Goal: Complete application form

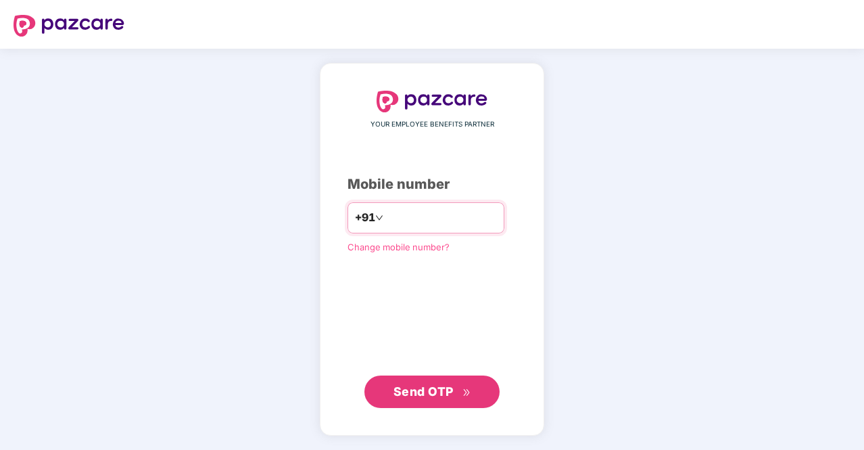
click at [441, 224] on input "number" at bounding box center [441, 218] width 111 height 22
type input "**********"
click at [447, 393] on span "Send OTP" at bounding box center [423, 391] width 60 height 14
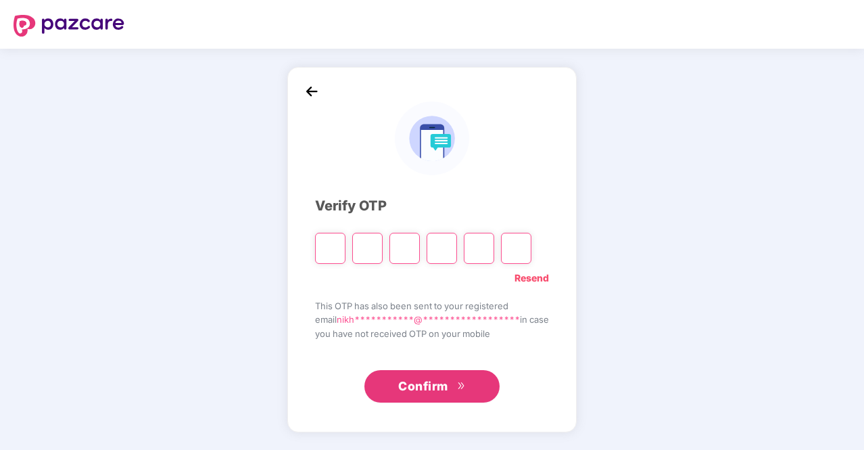
type input "*"
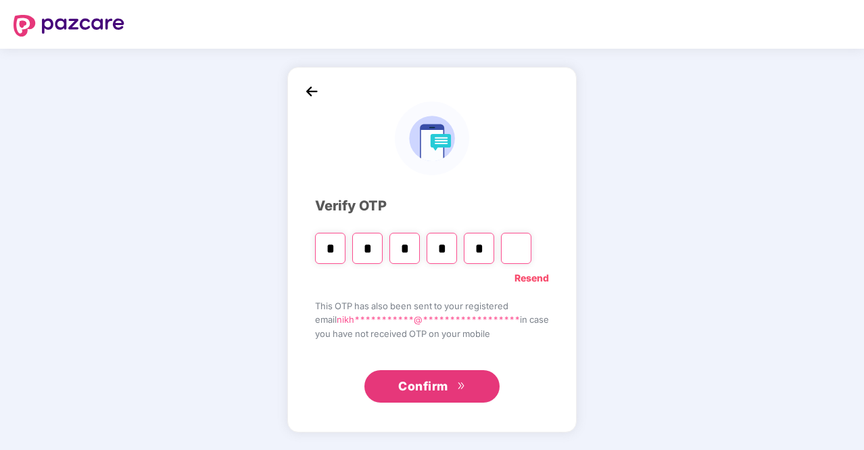
type input "*"
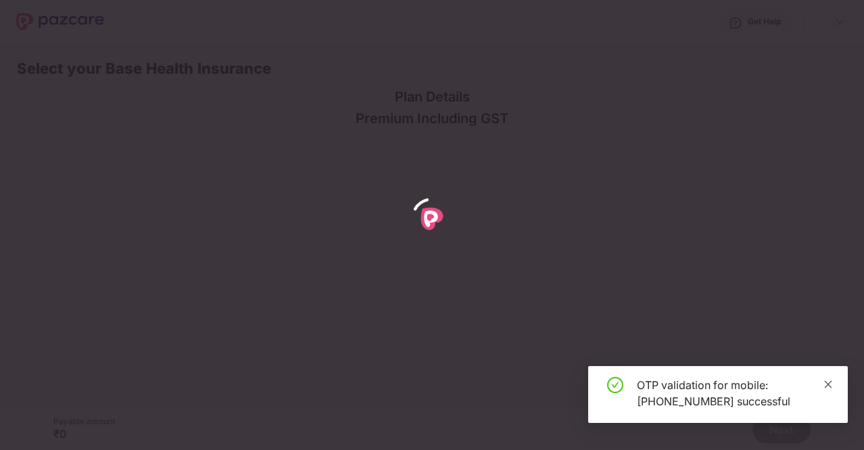
click at [825, 389] on icon "close" at bounding box center [827, 383] width 9 height 9
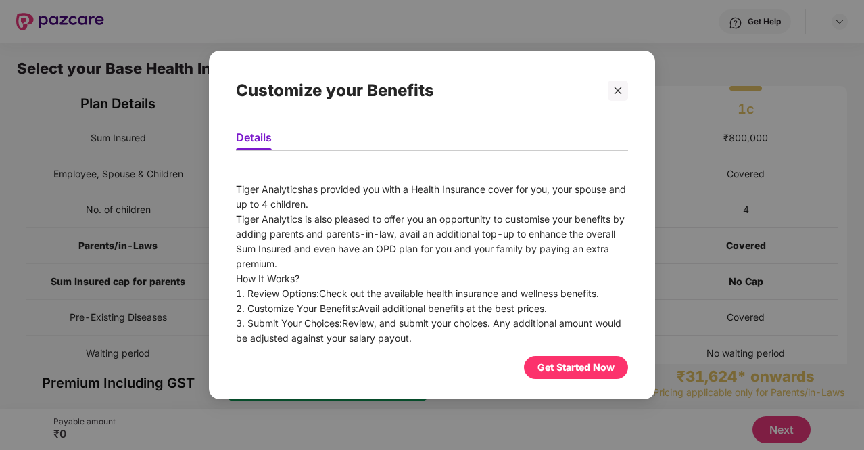
click at [568, 358] on div "Get Started Now" at bounding box center [576, 367] width 104 height 23
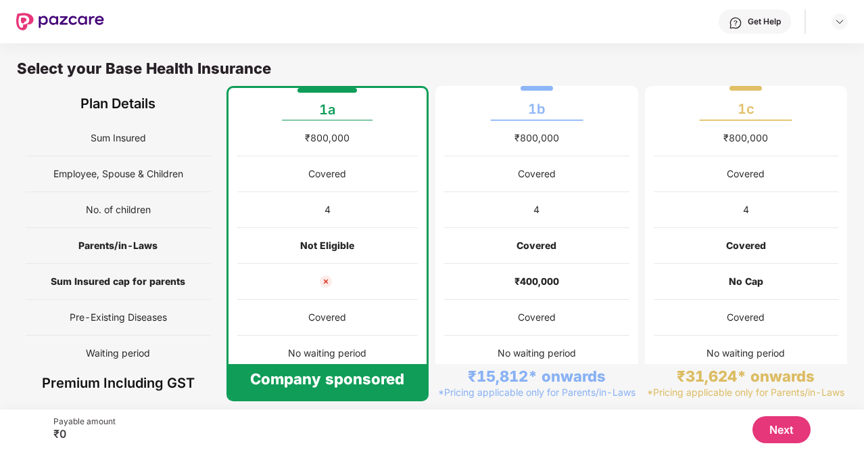
click at [329, 288] on div at bounding box center [327, 282] width 181 height 36
click at [334, 306] on div "Covered" at bounding box center [327, 317] width 181 height 36
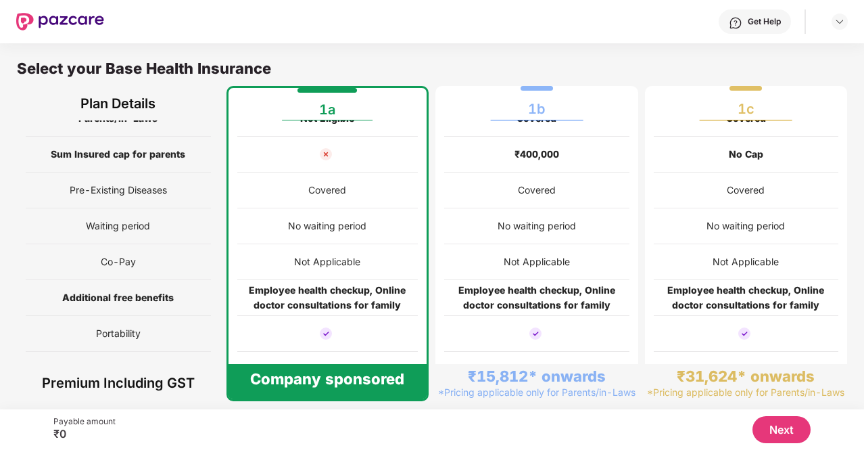
scroll to position [147, 0]
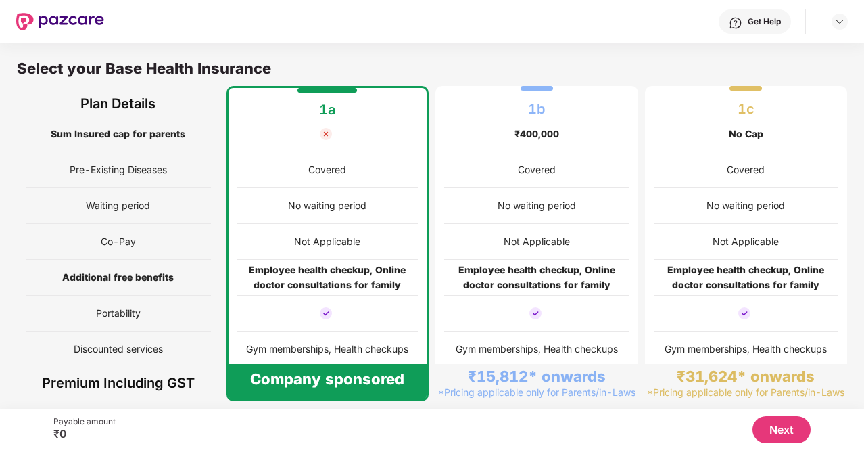
click at [530, 177] on div "Covered" at bounding box center [536, 170] width 185 height 36
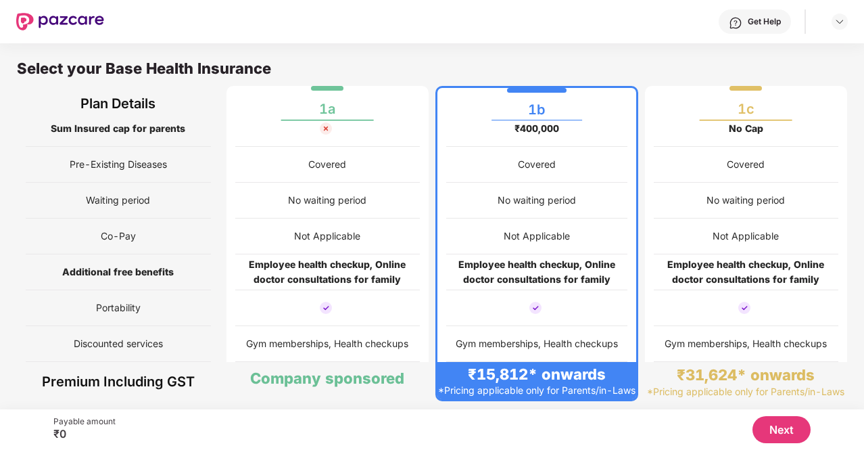
scroll to position [0, 0]
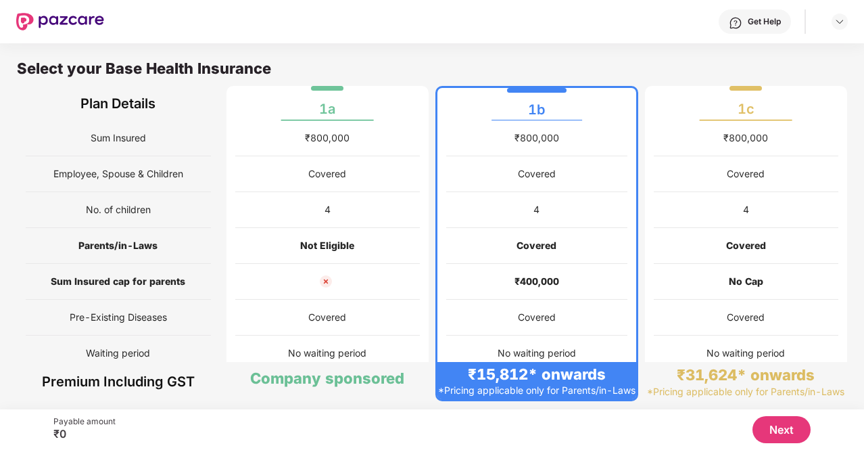
click at [763, 255] on div "Covered" at bounding box center [746, 246] width 185 height 36
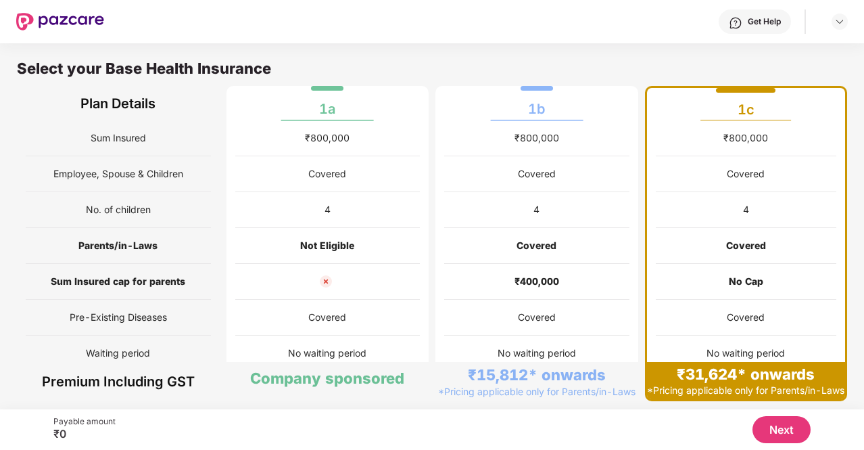
click at [615, 308] on div "Covered" at bounding box center [536, 317] width 185 height 36
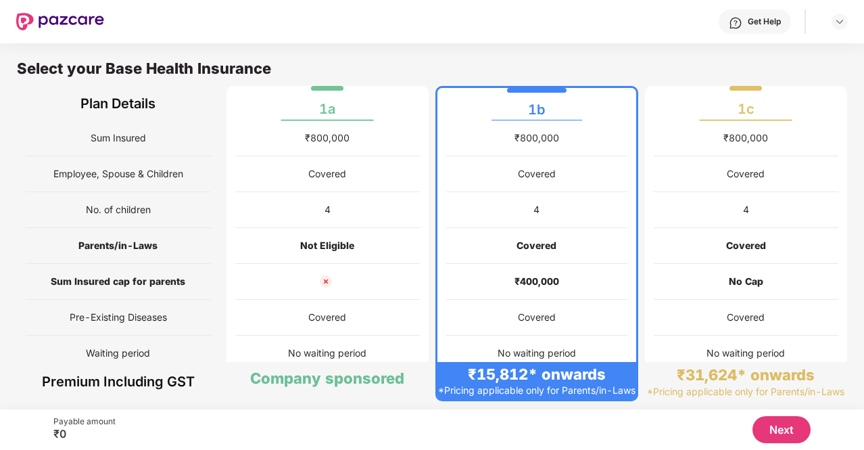
click at [416, 258] on div "Not Eligible" at bounding box center [327, 246] width 185 height 36
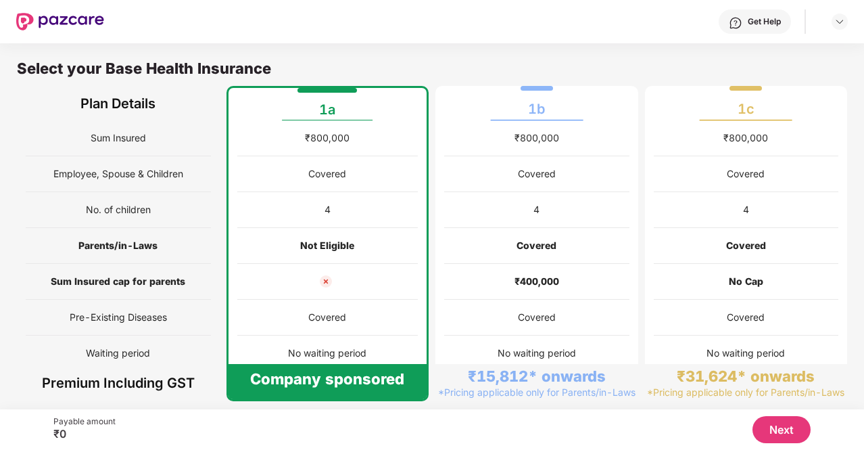
scroll to position [147, 0]
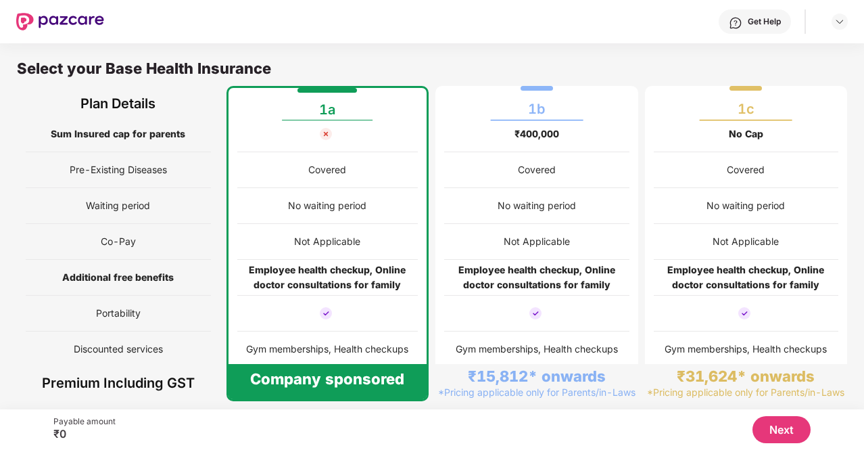
click at [565, 327] on div at bounding box center [536, 313] width 185 height 36
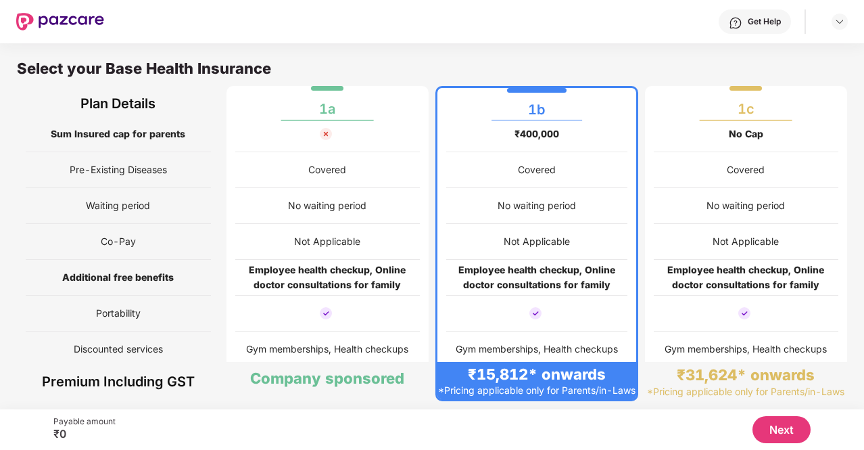
click at [347, 310] on div at bounding box center [327, 313] width 185 height 36
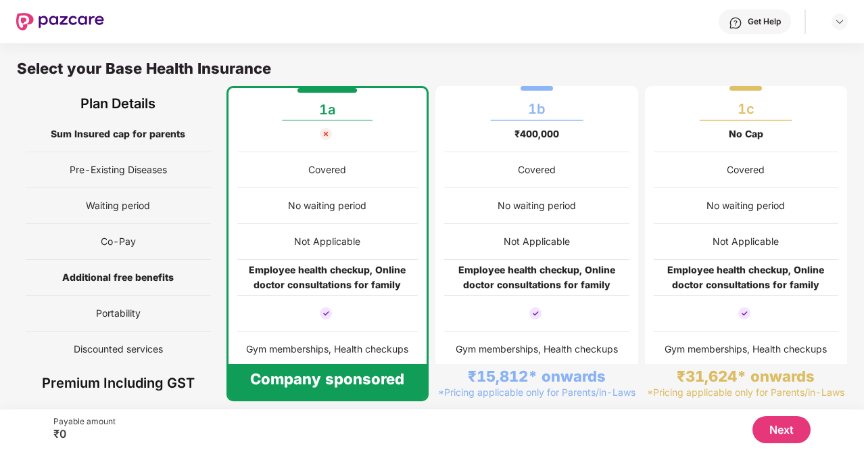
scroll to position [0, 0]
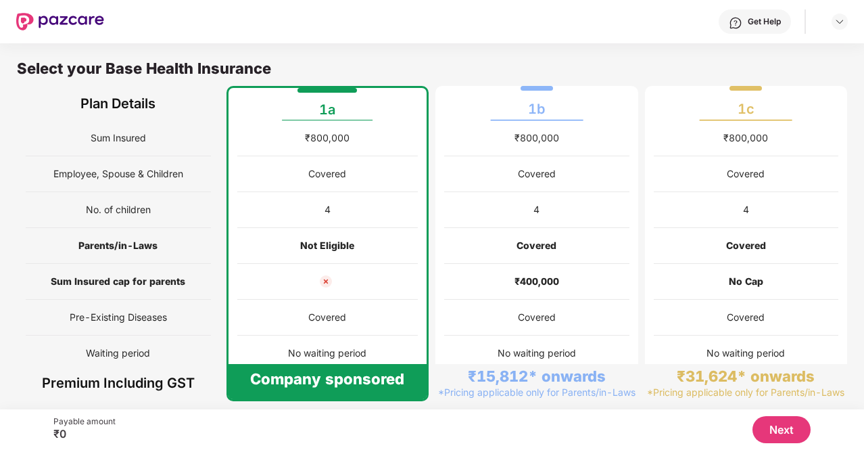
click at [784, 433] on button "Next" at bounding box center [781, 429] width 58 height 27
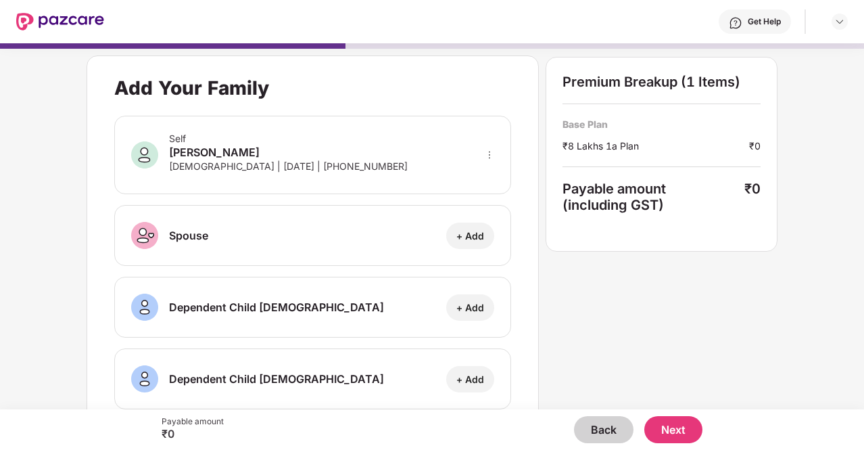
click at [834, 158] on div "Add Your Family Self [PERSON_NAME] [DEMOGRAPHIC_DATA] | [DATE] | [PHONE_NUMBER]…" at bounding box center [432, 220] width 864 height 366
click at [846, 27] on div at bounding box center [840, 22] width 16 height 16
click at [833, 16] on div at bounding box center [840, 22] width 16 height 16
click at [811, 147] on div "Add Your Family Self [PERSON_NAME] [DEMOGRAPHIC_DATA] | [DATE] | [PHONE_NUMBER]…" at bounding box center [432, 220] width 864 height 366
click at [607, 433] on button "Back" at bounding box center [603, 429] width 59 height 27
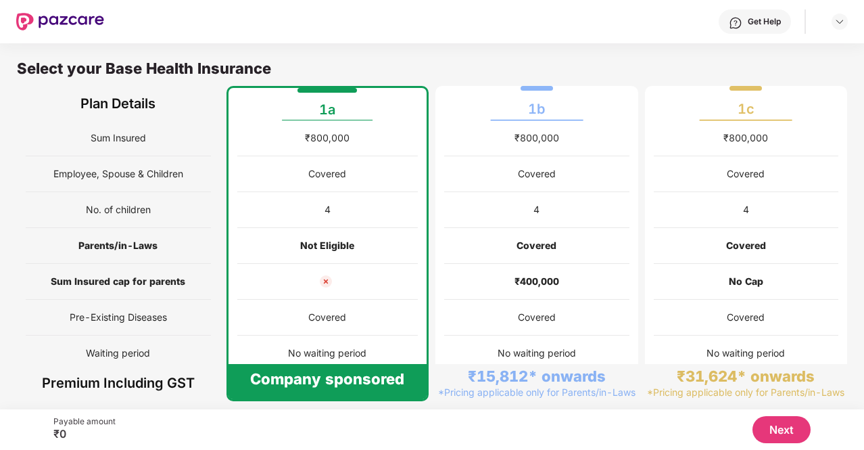
click at [494, 319] on div "Covered" at bounding box center [536, 317] width 185 height 36
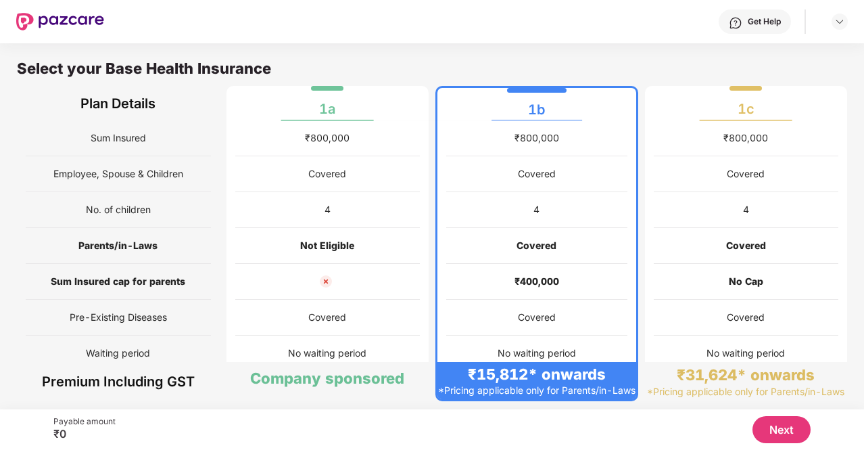
click at [798, 431] on button "Next" at bounding box center [781, 429] width 58 height 27
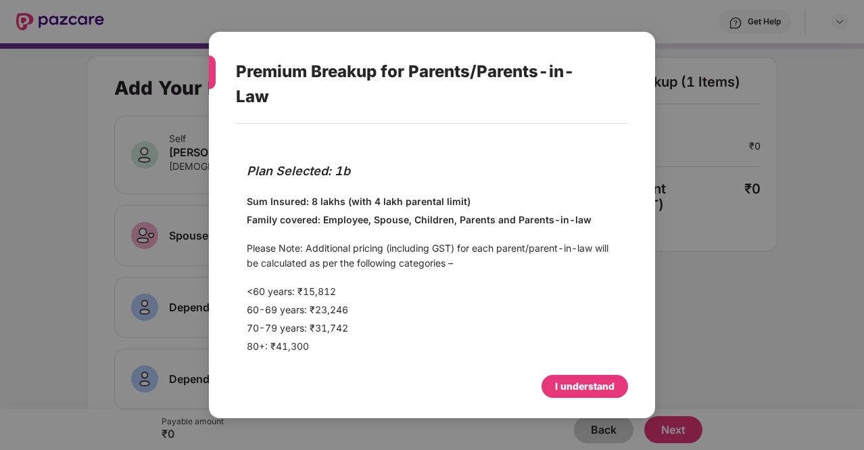
click at [611, 391] on div "I understand" at bounding box center [584, 386] width 59 height 15
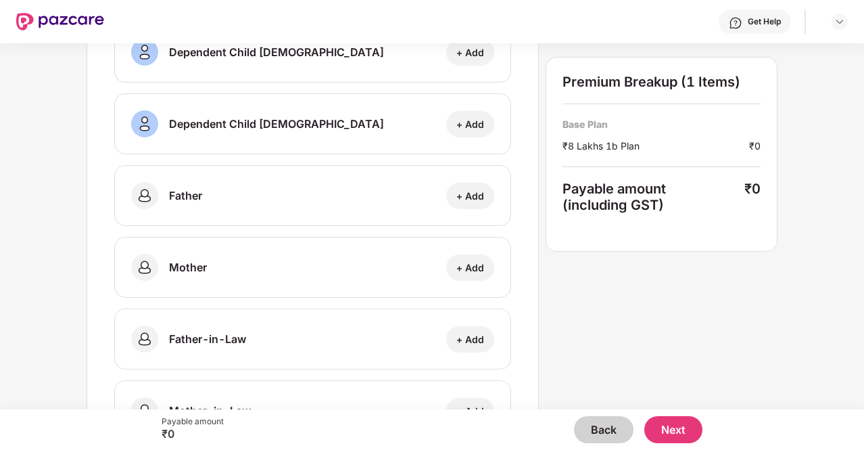
scroll to position [456, 0]
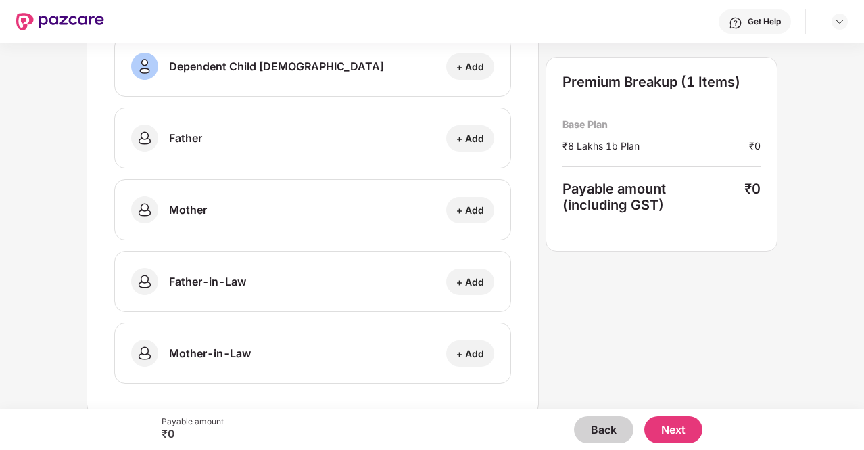
click at [470, 135] on div "+ Add" at bounding box center [470, 138] width 28 height 13
select select "****"
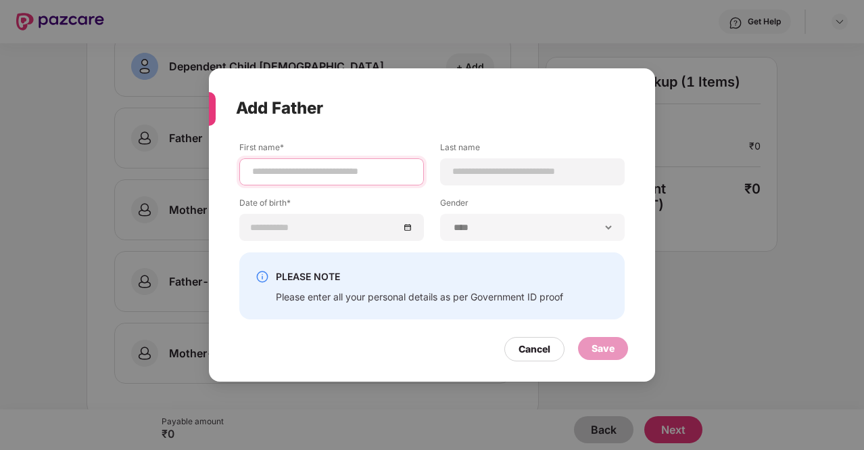
click at [350, 171] on input at bounding box center [332, 171] width 162 height 14
click at [534, 350] on div "Cancel" at bounding box center [535, 348] width 32 height 15
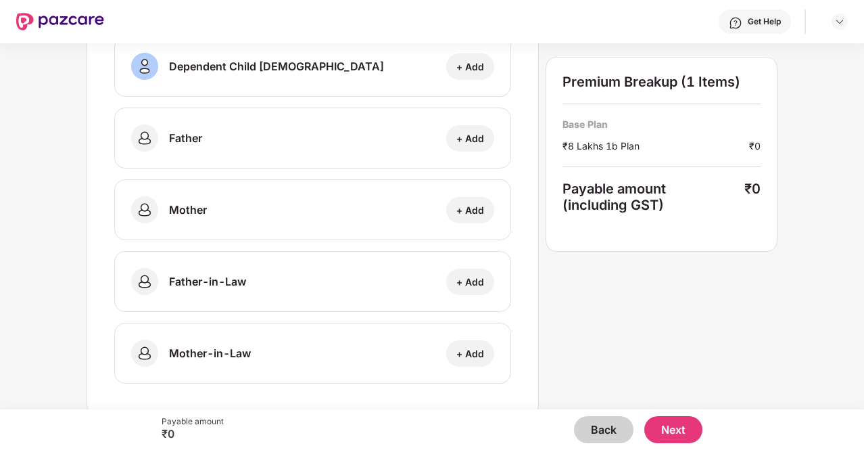
click at [592, 431] on button "Back" at bounding box center [603, 429] width 59 height 27
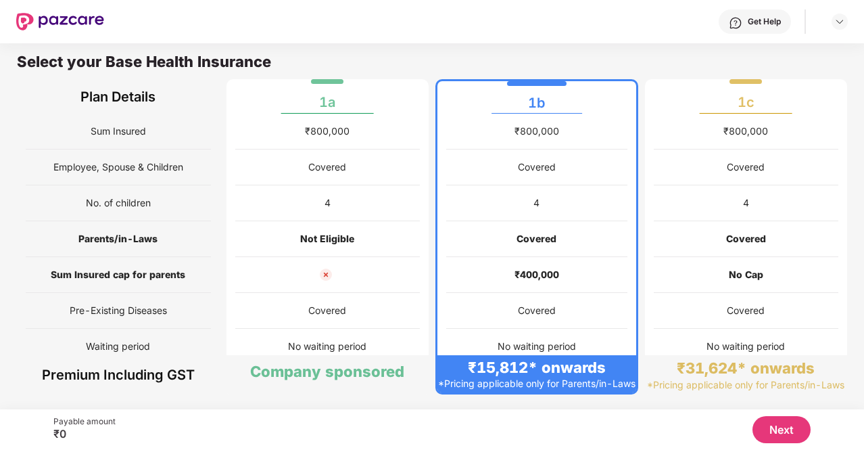
scroll to position [7, 0]
click at [349, 320] on div "Covered" at bounding box center [327, 311] width 185 height 36
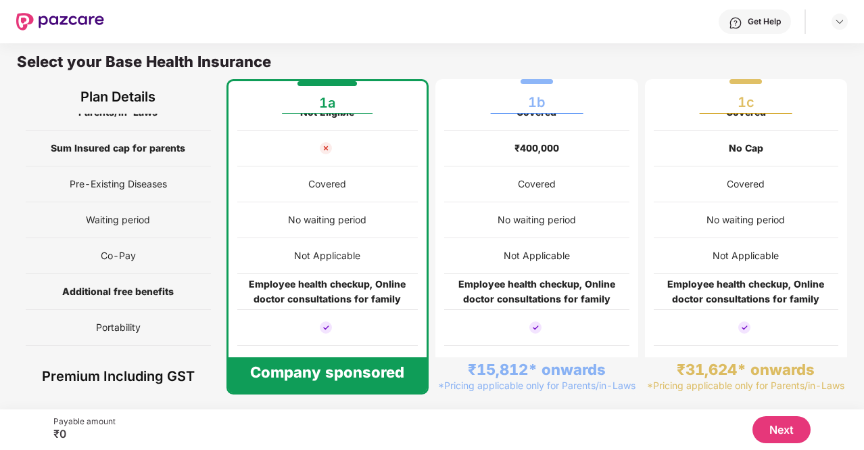
scroll to position [147, 0]
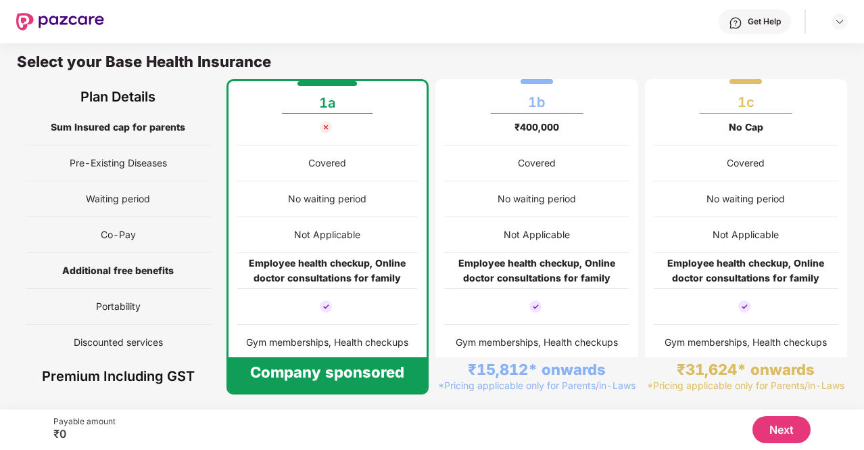
click at [783, 435] on button "Next" at bounding box center [781, 429] width 58 height 27
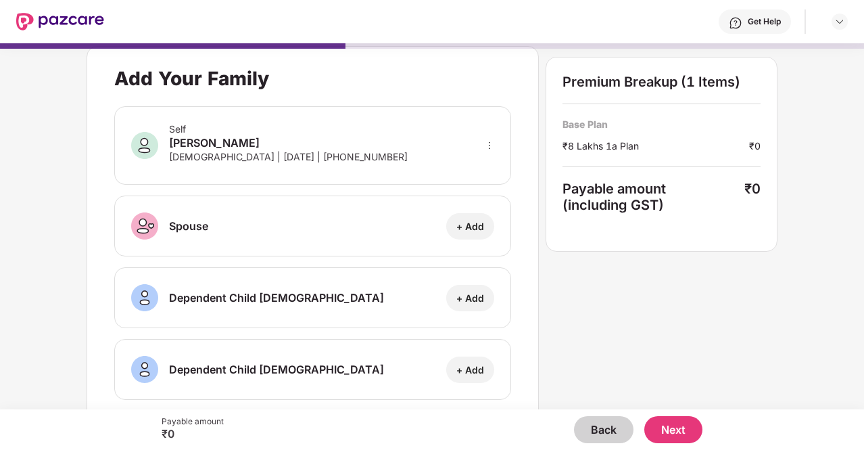
scroll to position [0, 0]
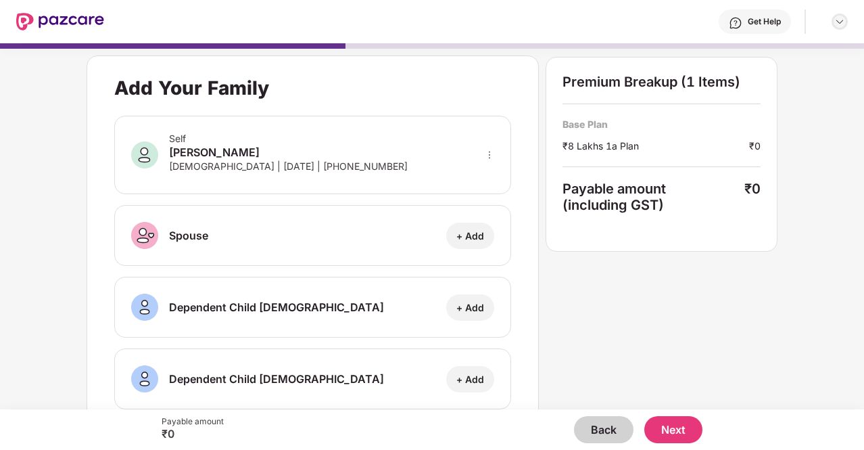
click at [839, 28] on div at bounding box center [840, 22] width 16 height 16
click at [779, 321] on div "Add Your Family Self [PERSON_NAME] [DEMOGRAPHIC_DATA] | [DATE] | [PHONE_NUMBER]…" at bounding box center [432, 220] width 864 height 366
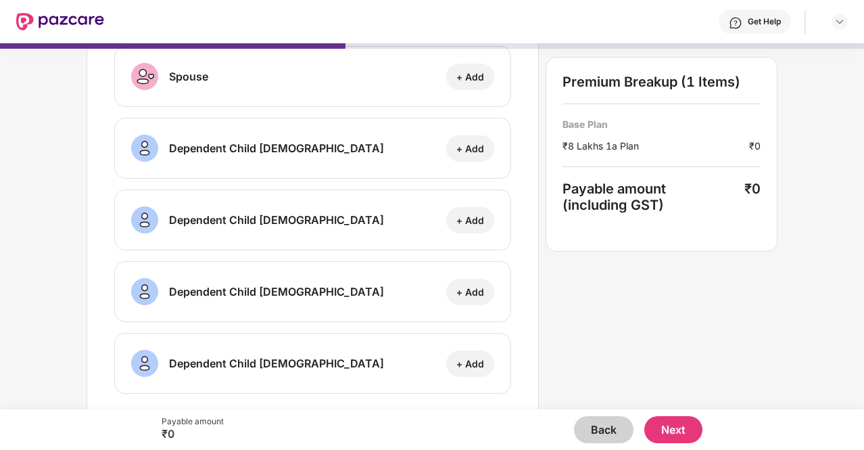
scroll to position [171, 0]
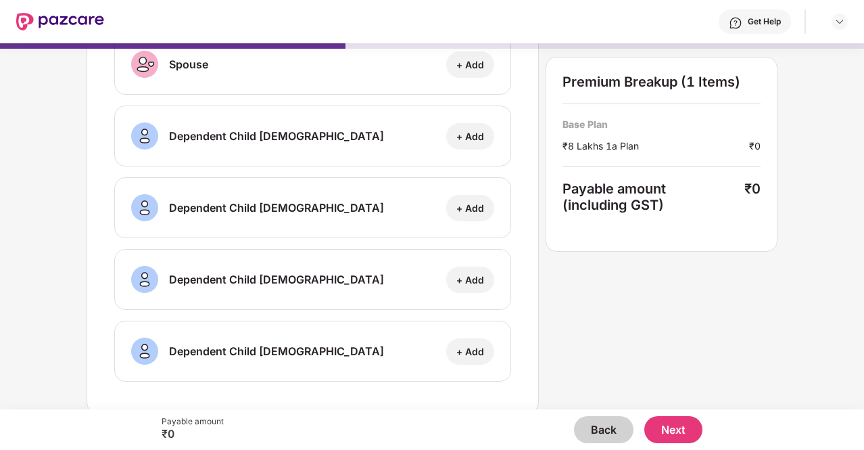
click at [687, 441] on button "Next" at bounding box center [673, 429] width 58 height 27
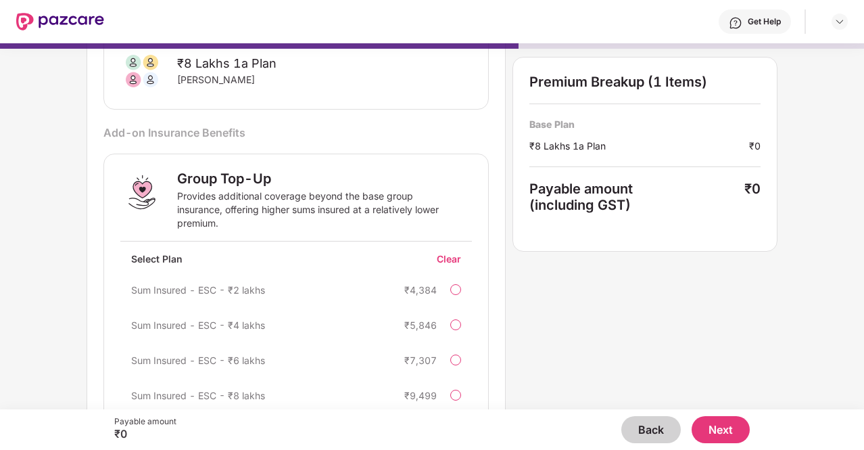
scroll to position [109, 0]
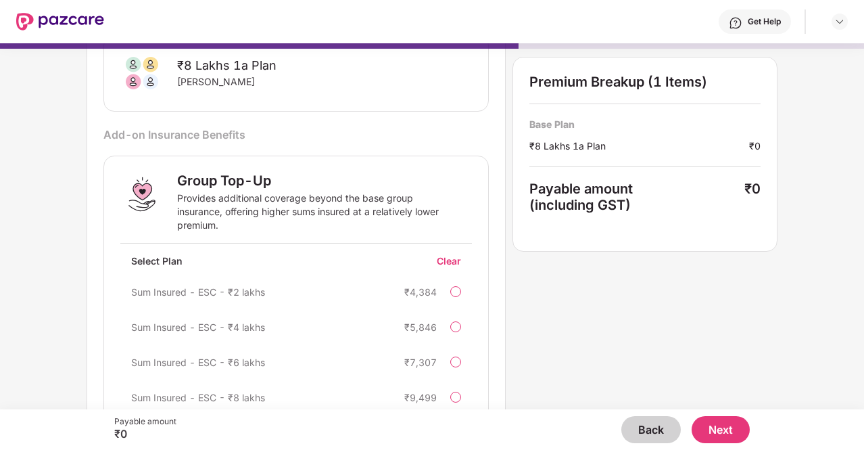
click at [673, 426] on button "Back" at bounding box center [650, 429] width 59 height 27
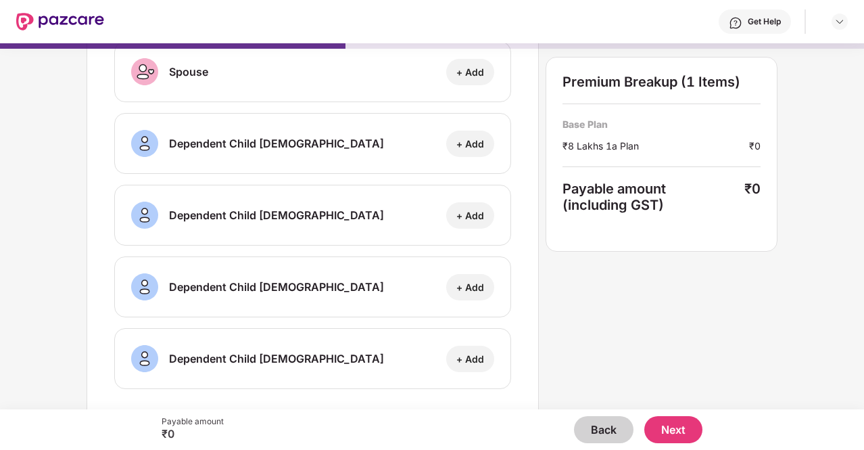
scroll to position [171, 0]
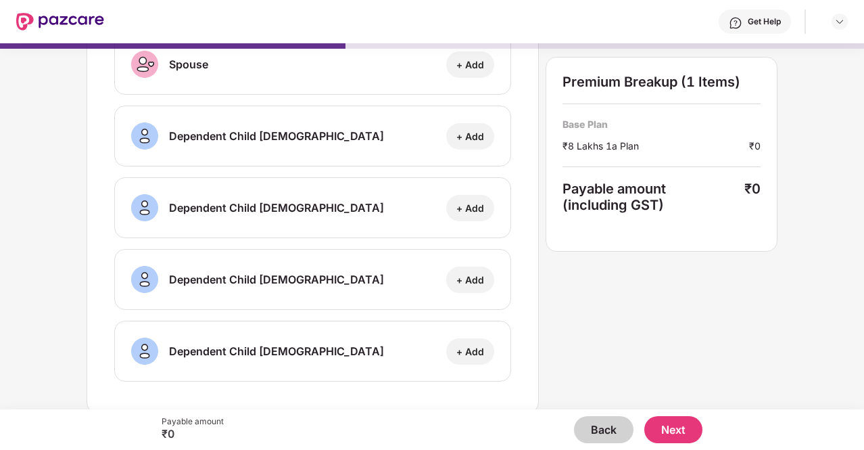
click at [688, 429] on button "Next" at bounding box center [673, 429] width 58 height 27
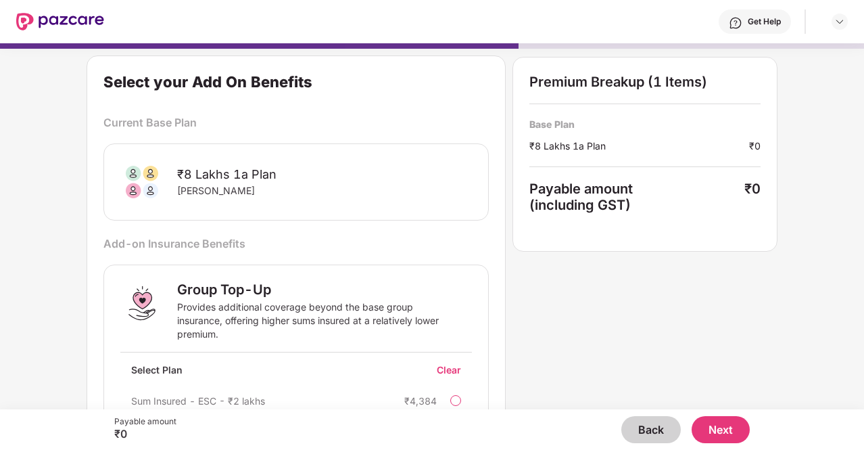
click at [218, 189] on div "[PERSON_NAME]" at bounding box center [304, 191] width 254 height 14
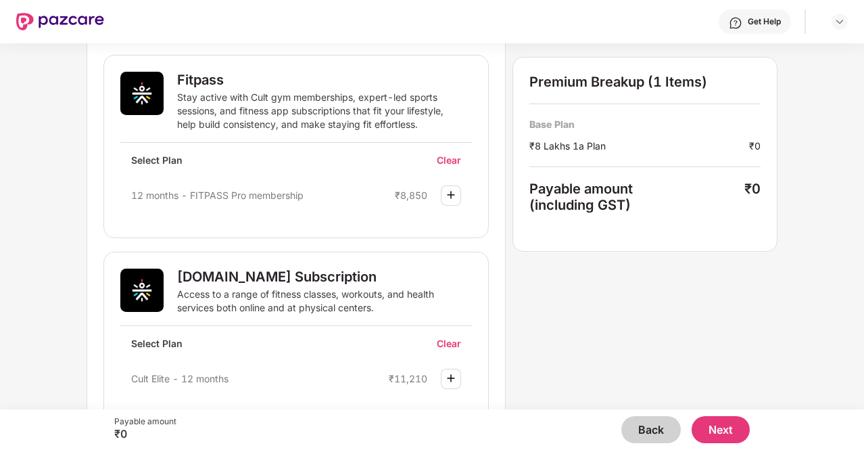
scroll to position [802, 0]
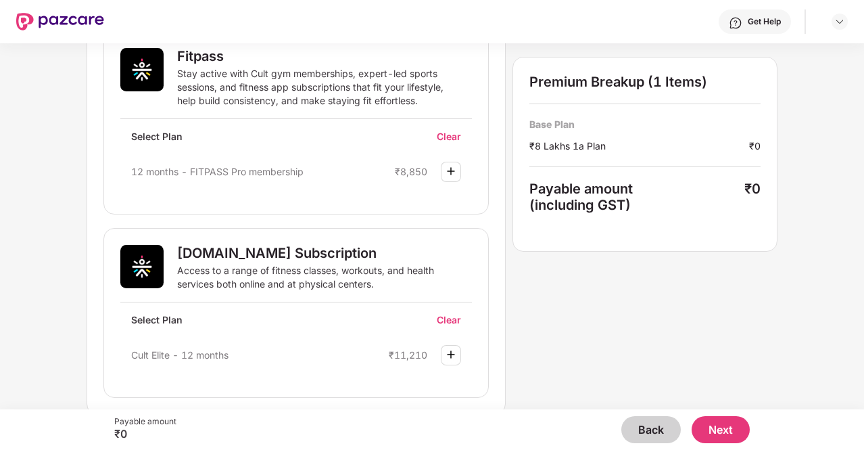
click at [292, 272] on div "Access to a range of fitness classes, workouts, and health services both online…" at bounding box center [311, 277] width 268 height 27
click at [273, 274] on div "Access to a range of fitness classes, workouts, and health services both online…" at bounding box center [311, 277] width 268 height 27
click at [279, 273] on div "Access to a range of fitness classes, workouts, and health services both online…" at bounding box center [311, 277] width 268 height 27
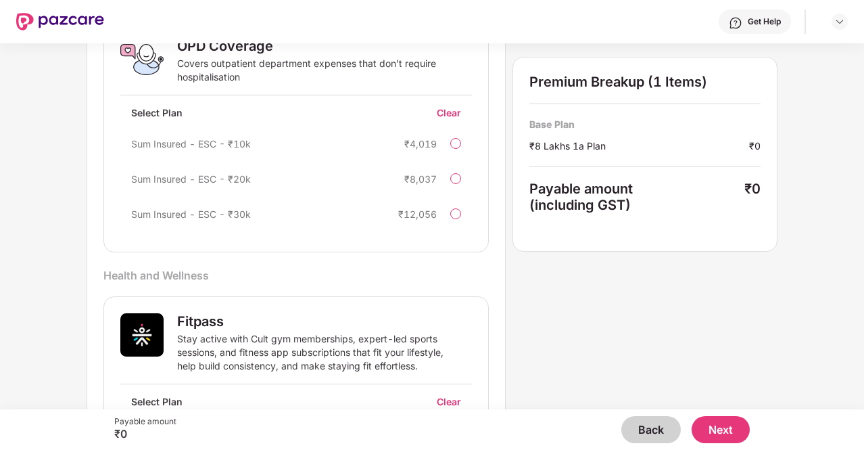
scroll to position [583, 0]
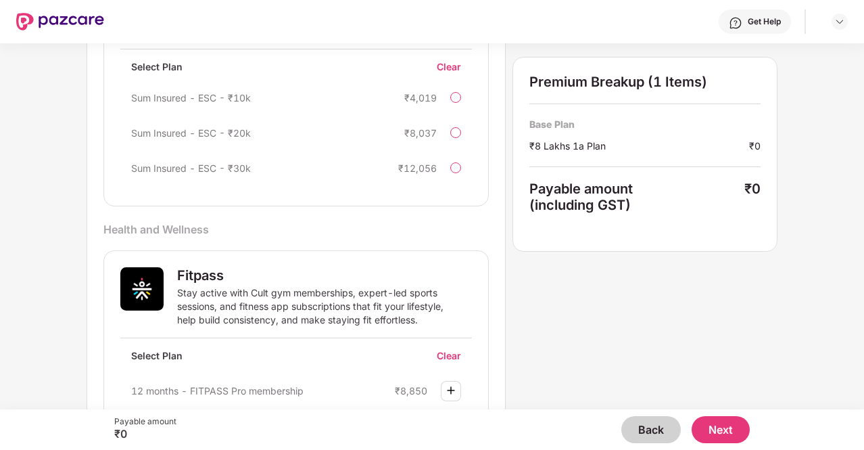
click at [733, 433] on button "Next" at bounding box center [721, 429] width 58 height 27
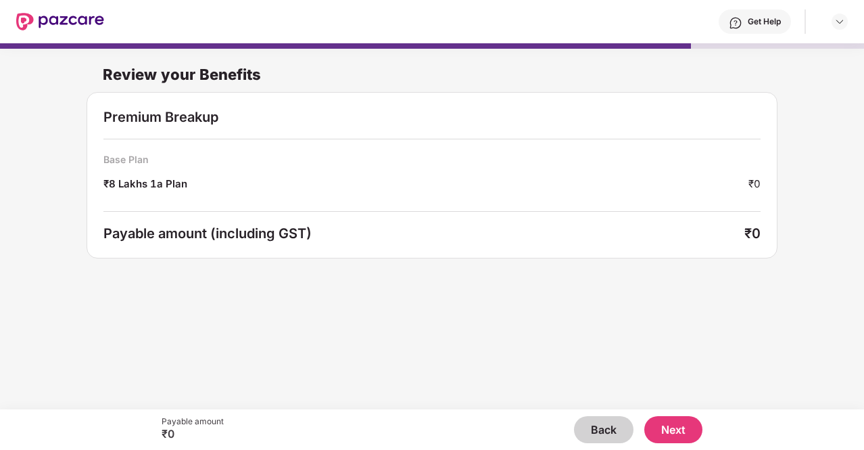
click at [679, 430] on button "Next" at bounding box center [673, 429] width 58 height 27
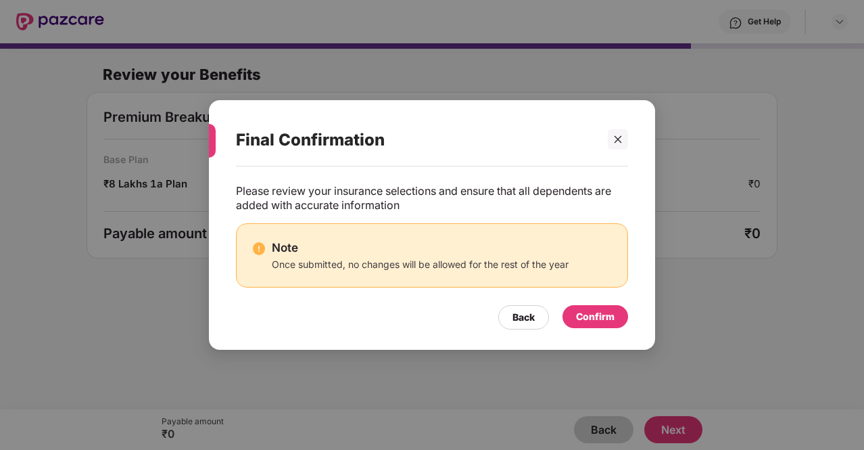
click at [602, 324] on div "Confirm" at bounding box center [595, 316] width 66 height 23
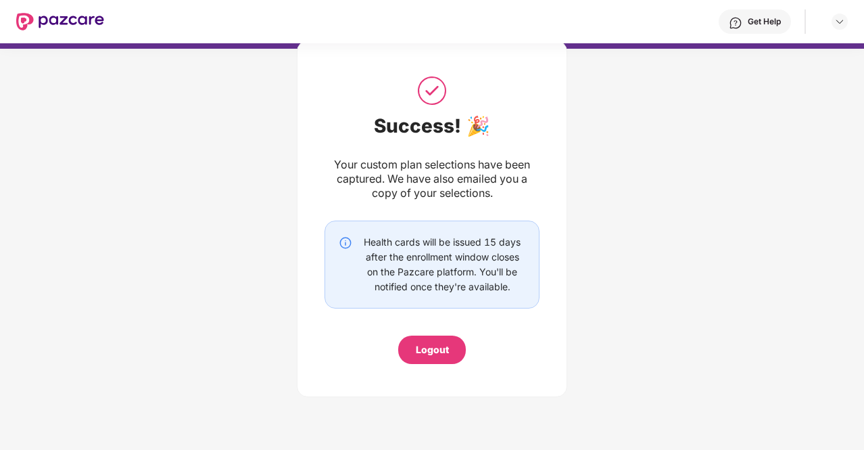
scroll to position [0, 0]
